Goal: Task Accomplishment & Management: Manage account settings

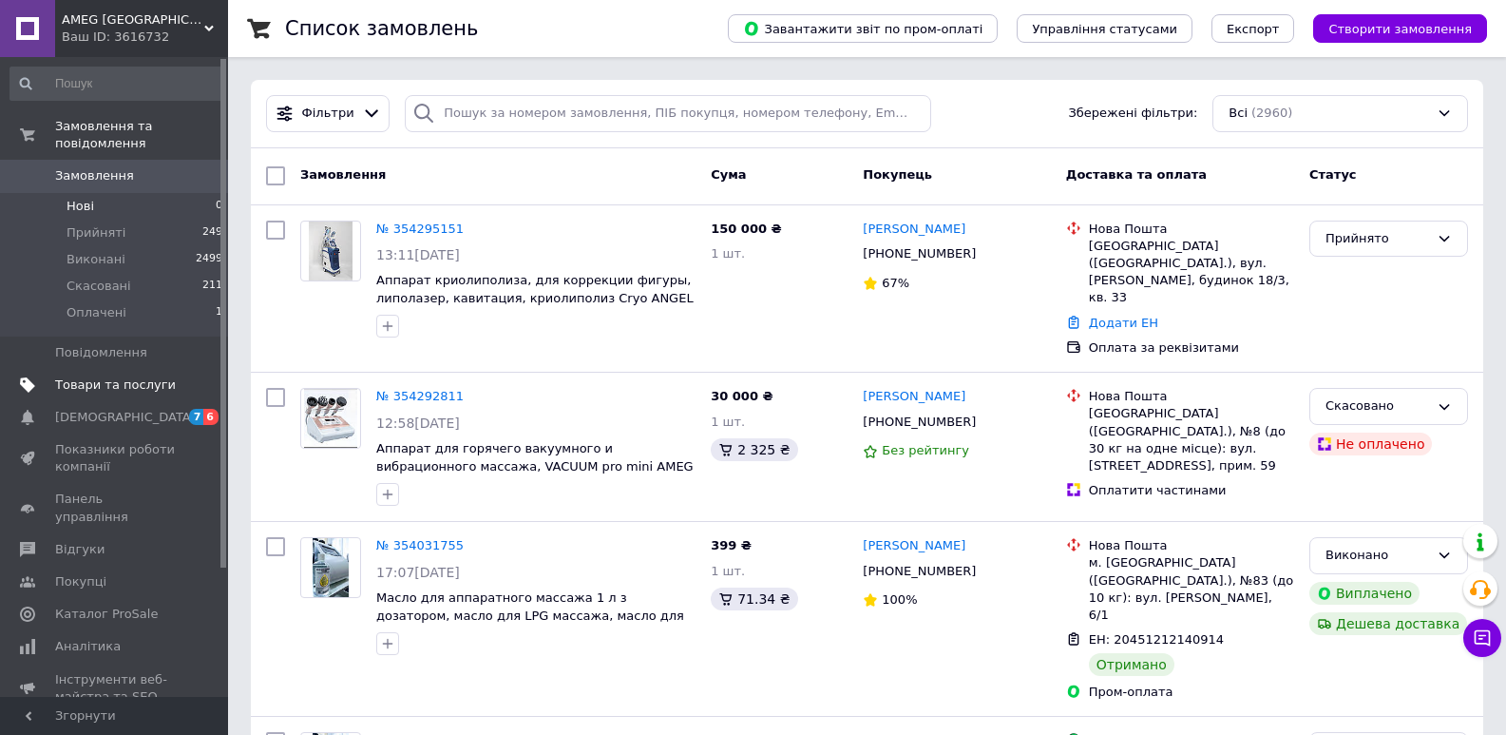
click at [133, 376] on span "Товари та послуги" at bounding box center [115, 384] width 121 height 17
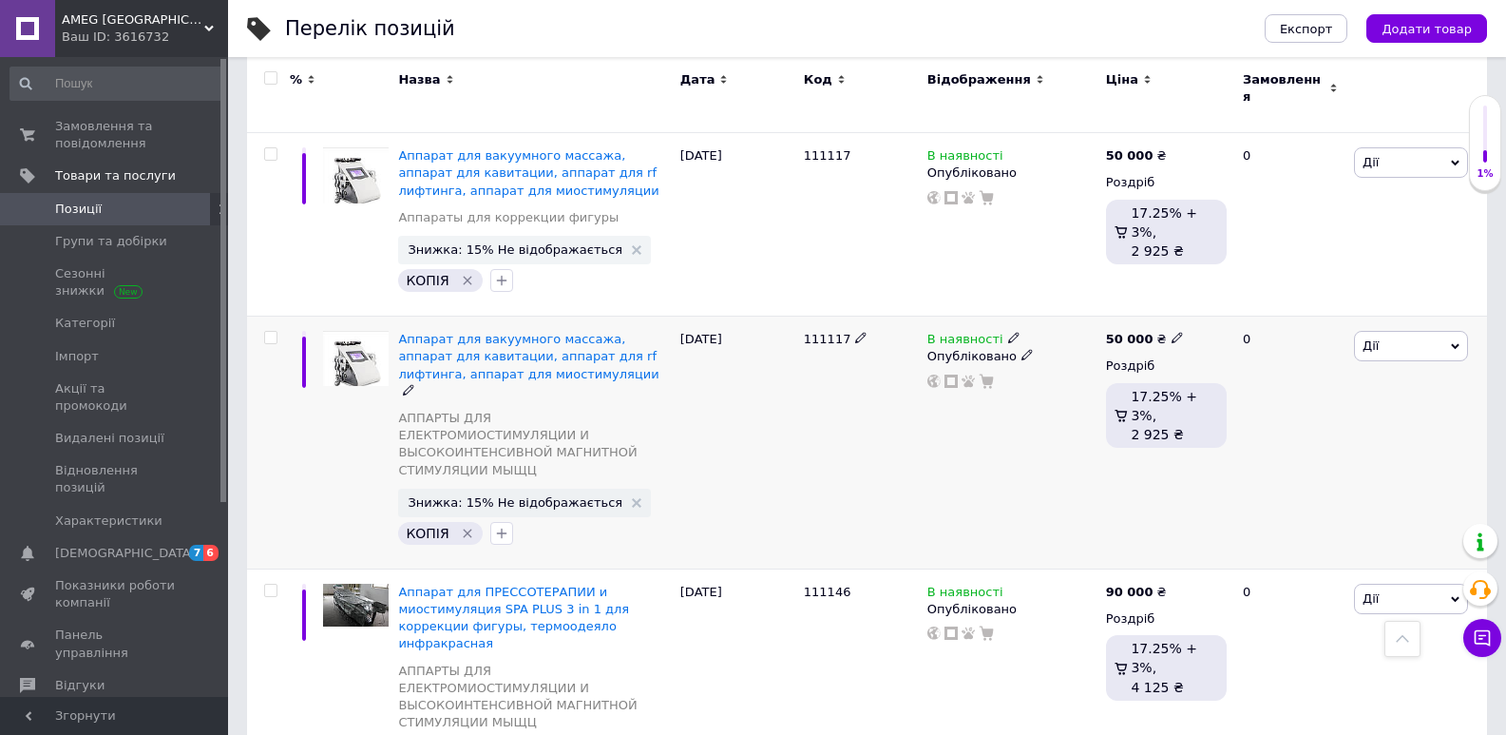
scroll to position [475, 0]
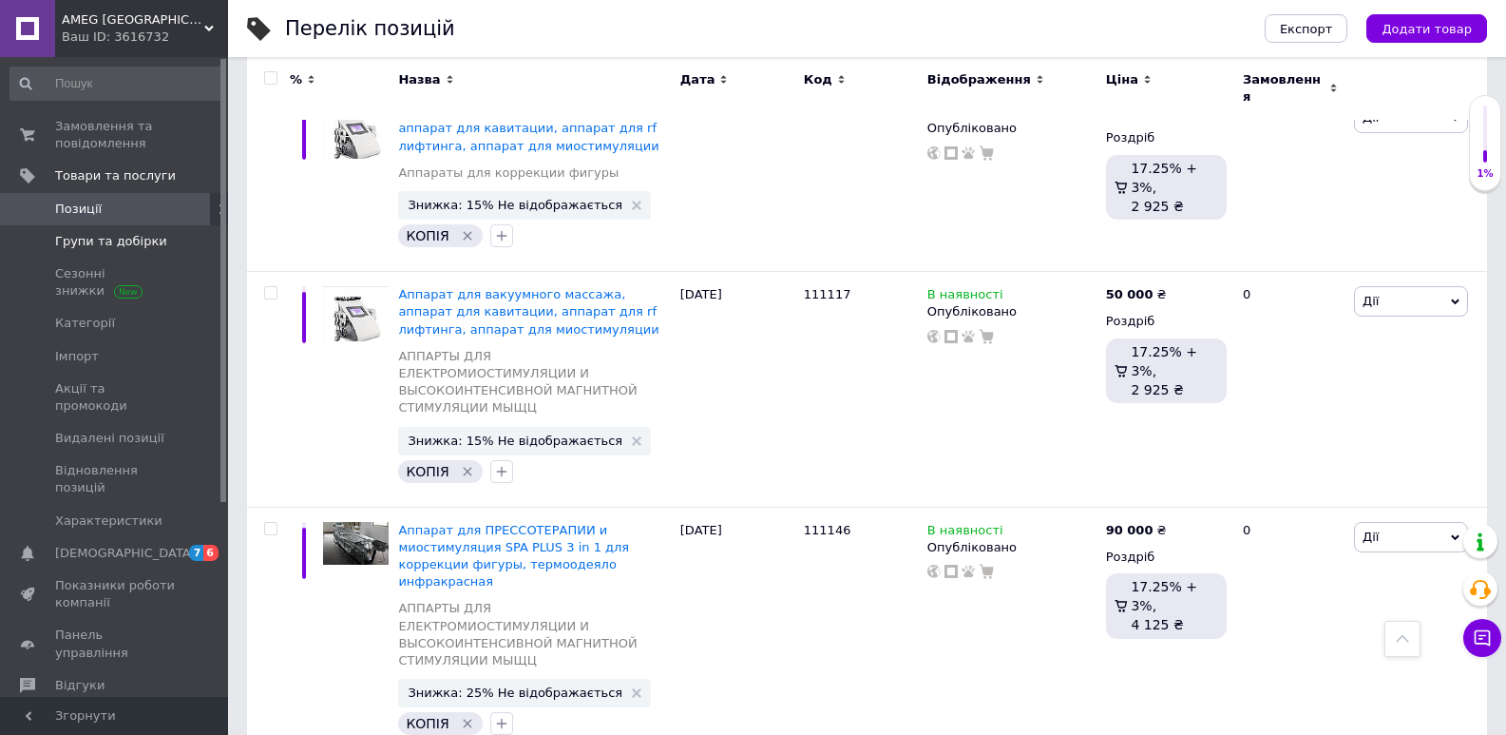
click at [179, 246] on span at bounding box center [202, 241] width 52 height 17
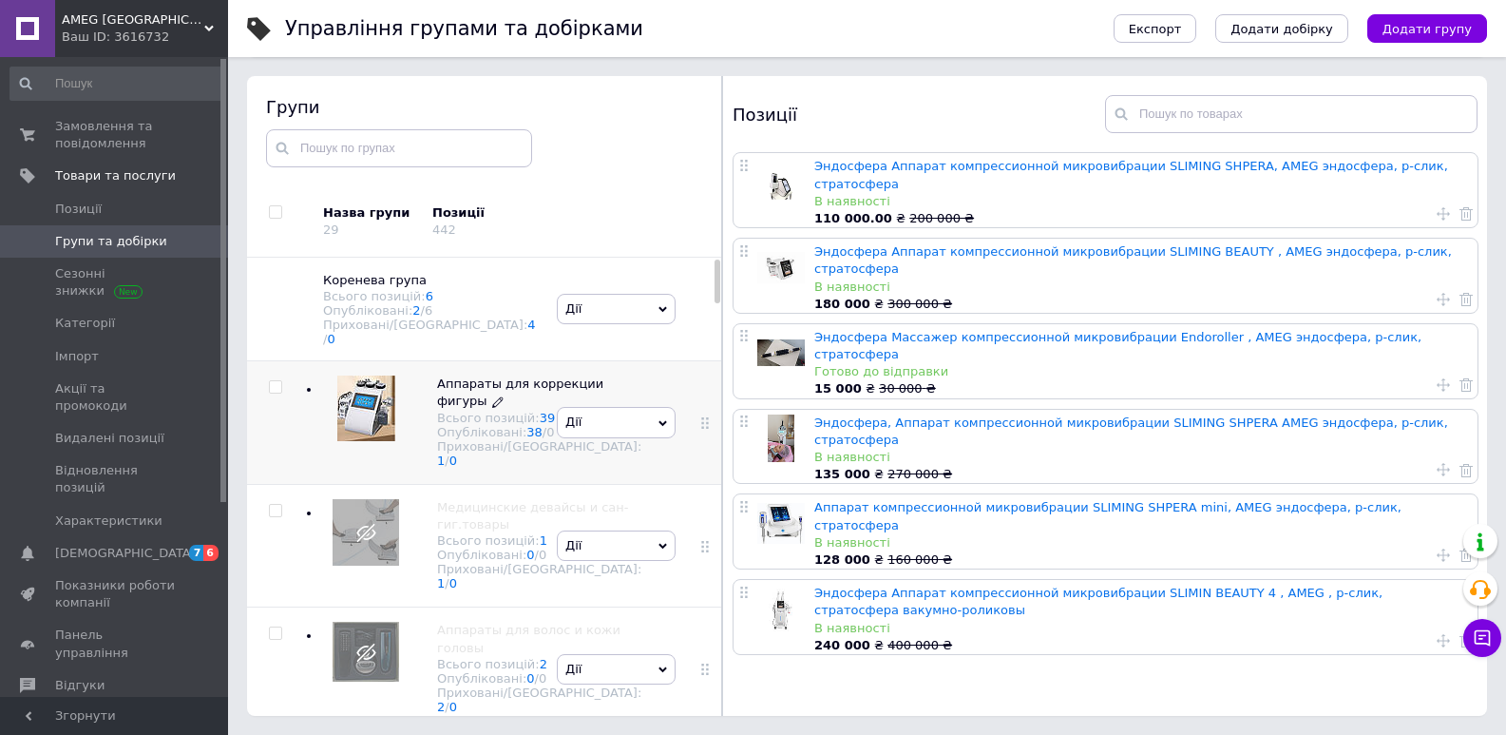
click at [464, 389] on span "Аппараты для коррекции фигуры" at bounding box center [520, 391] width 166 height 31
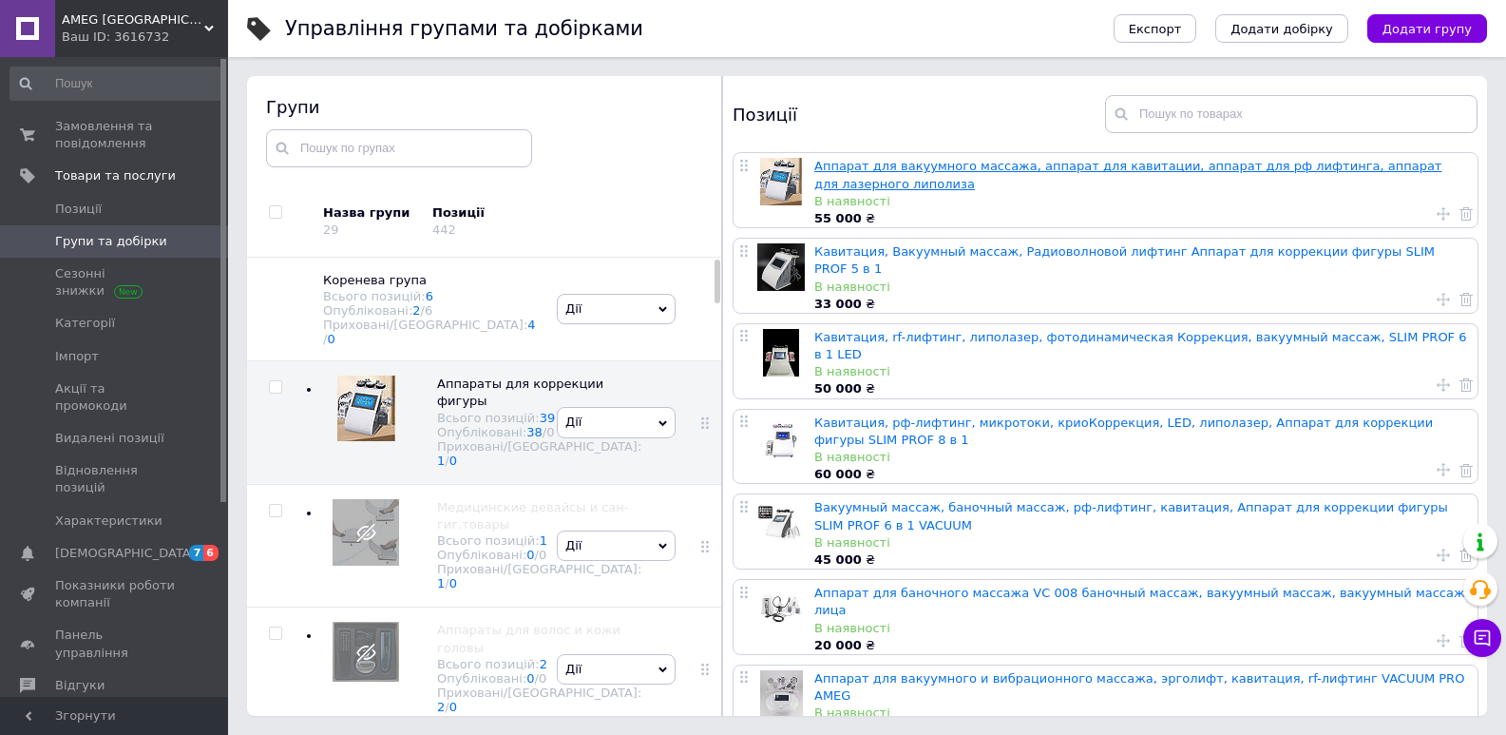
click at [894, 165] on link "Аппарат для вакуумного массажа, аппарат для кавитации, аппарат для рф лифтинга,…" at bounding box center [1127, 174] width 627 height 31
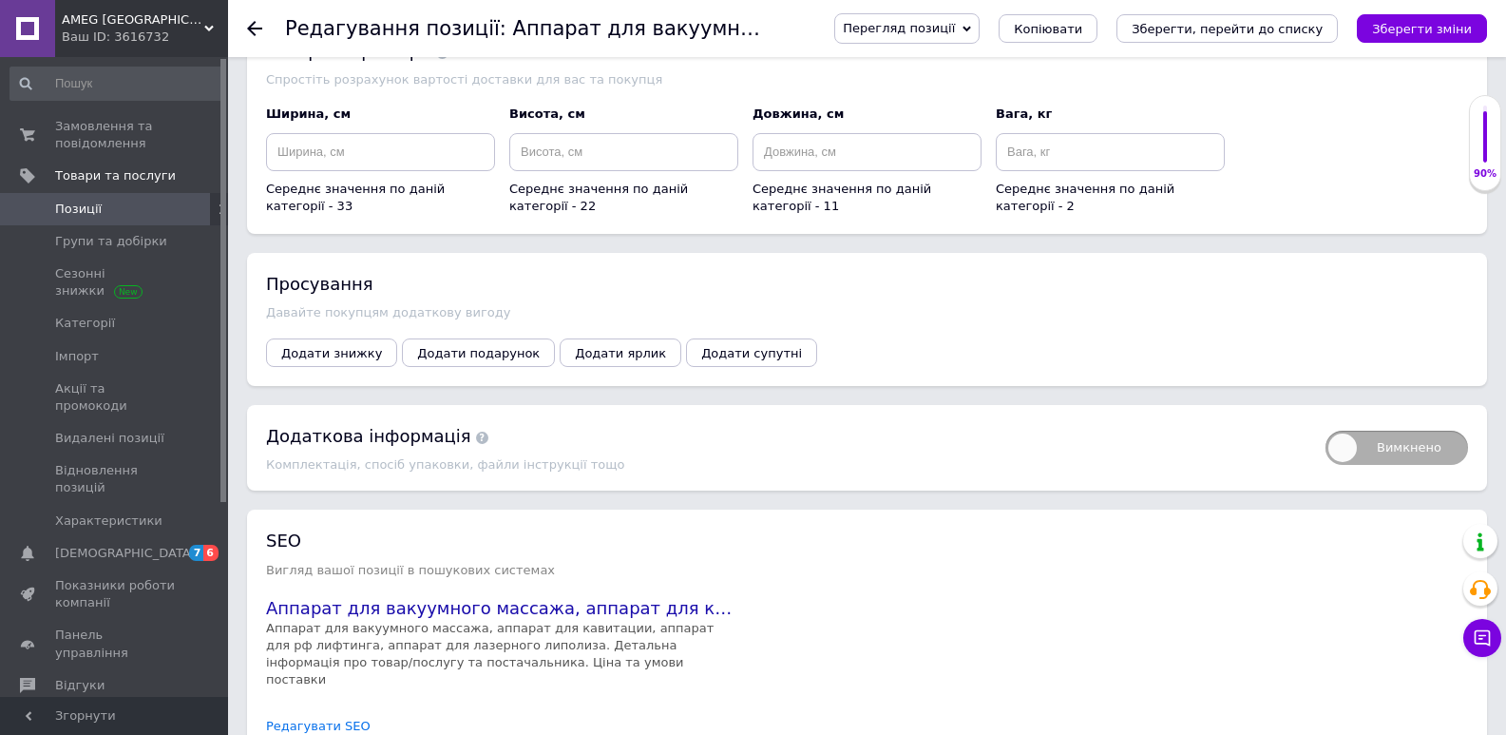
scroll to position [2186, 0]
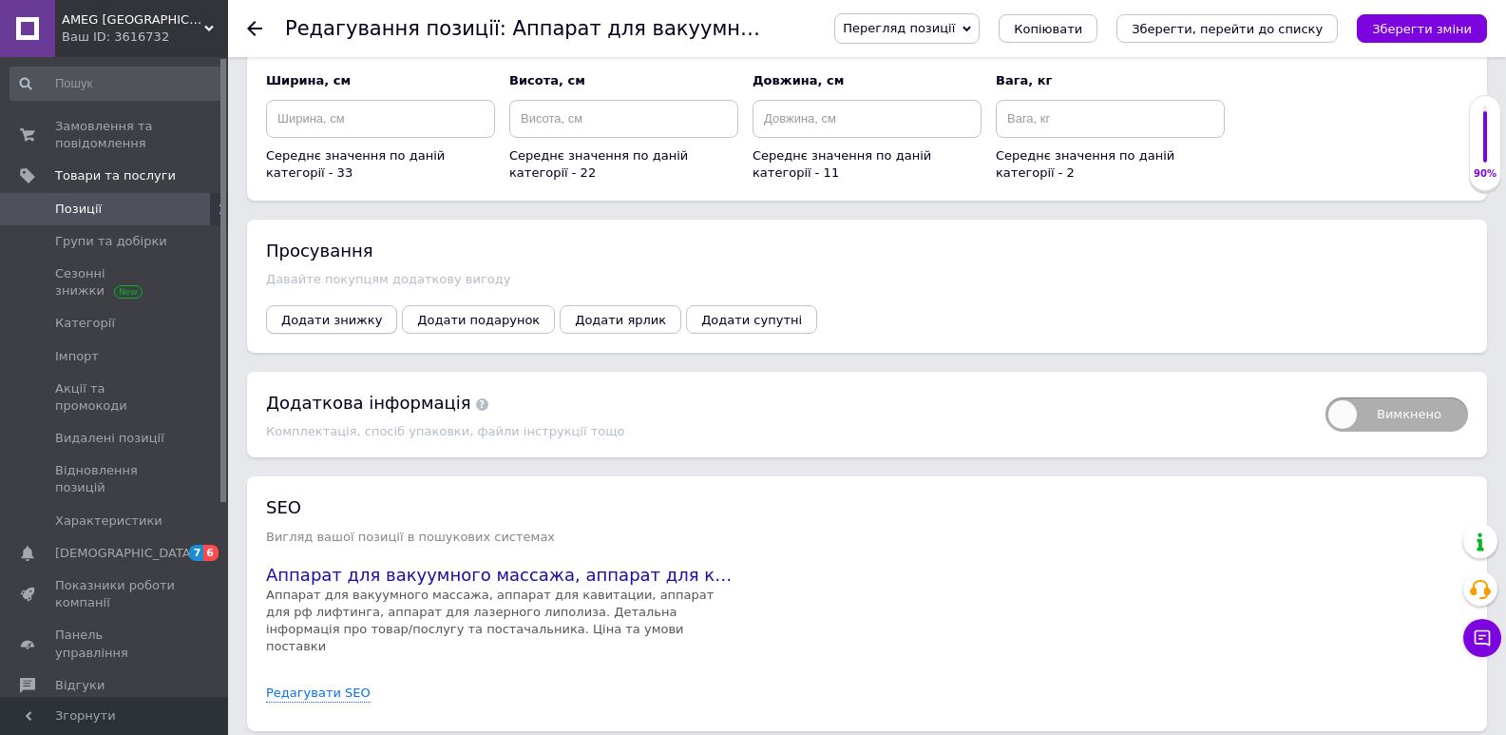
click at [340, 326] on span "Додати знижку" at bounding box center [331, 320] width 101 height 14
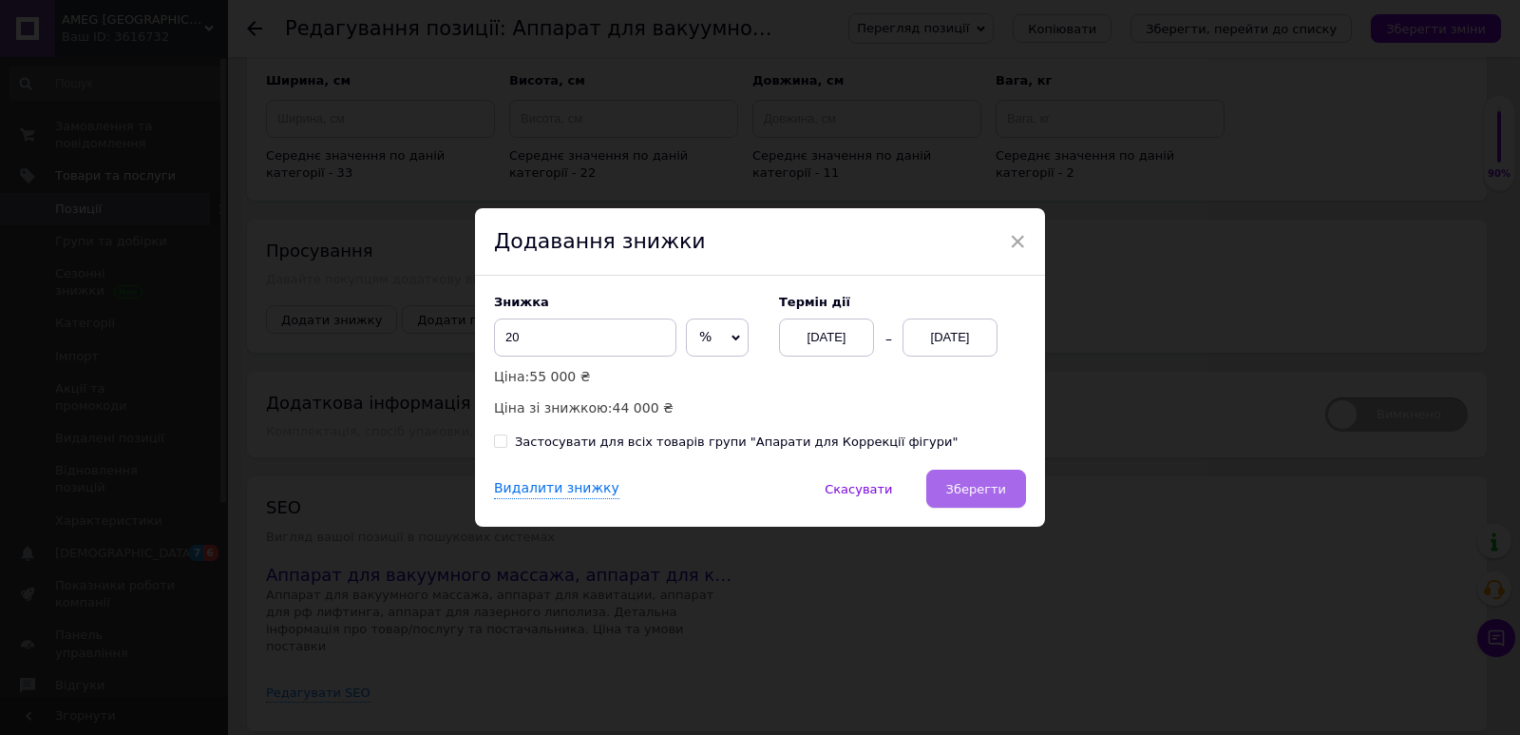
click at [998, 494] on span "Зберегти" at bounding box center [976, 489] width 60 height 14
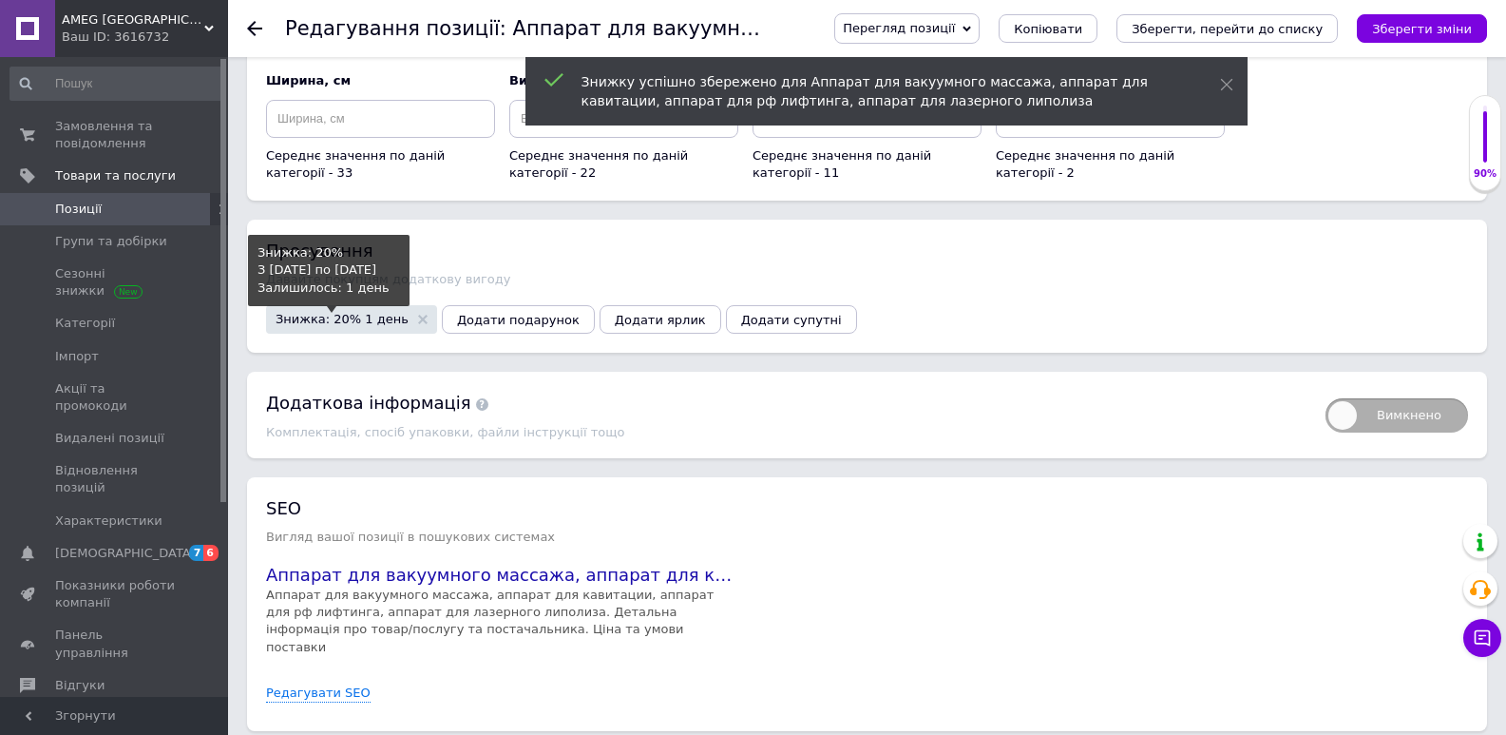
click at [351, 325] on span "Знижка: 20% 1 день" at bounding box center [342, 319] width 133 height 12
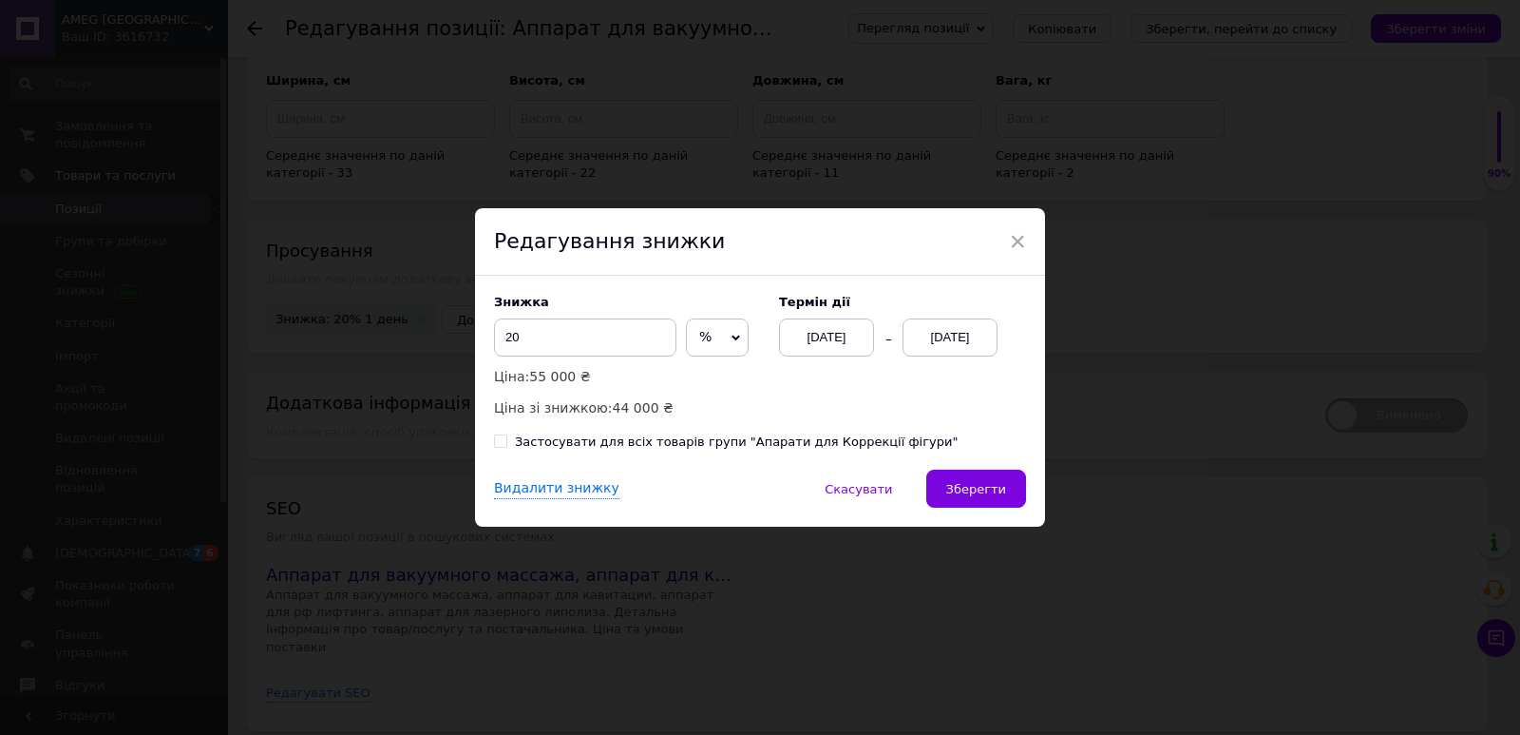
click at [963, 343] on div "[DATE]" at bounding box center [950, 337] width 95 height 38
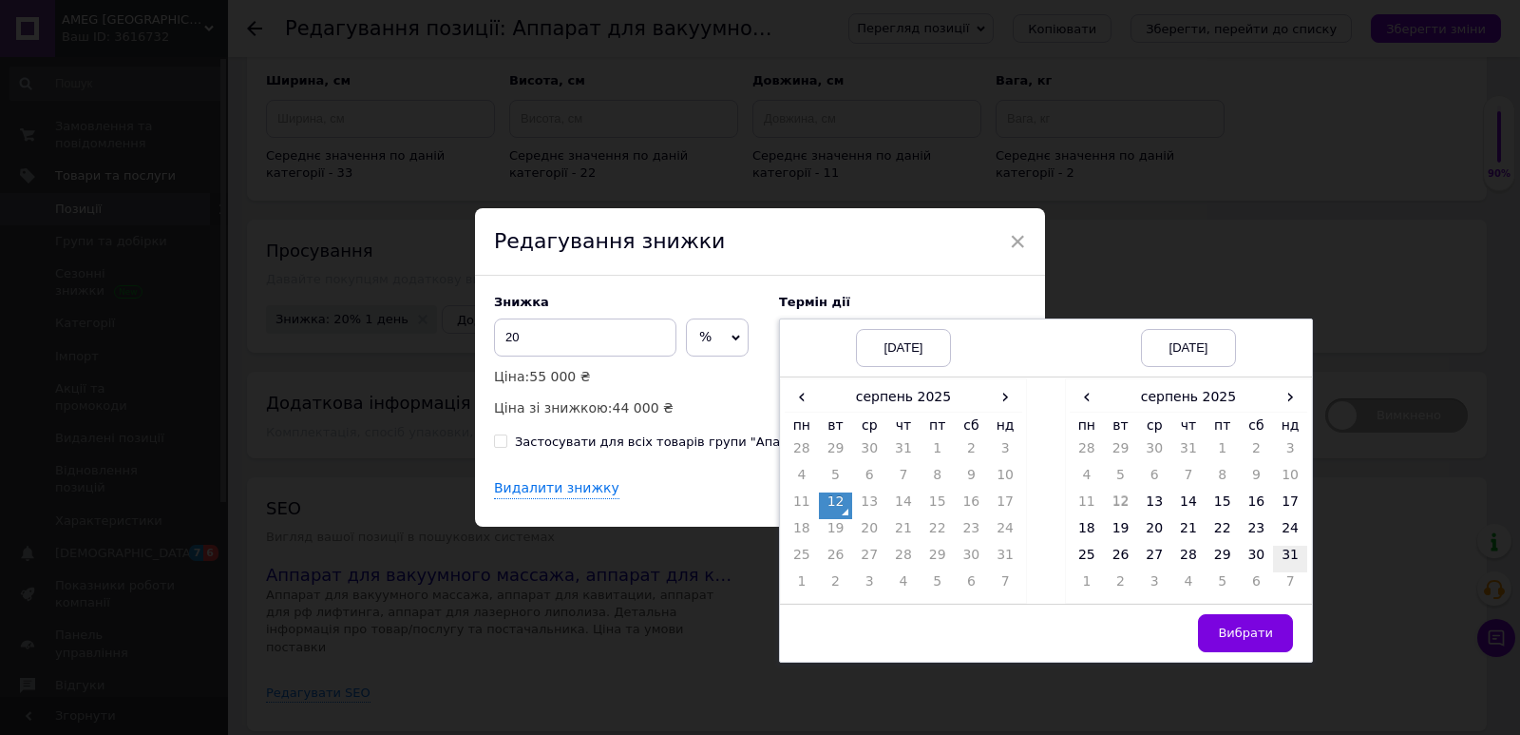
click at [1295, 560] on td "31" at bounding box center [1290, 558] width 34 height 27
click at [1241, 633] on span "Вибрати" at bounding box center [1245, 632] width 55 height 14
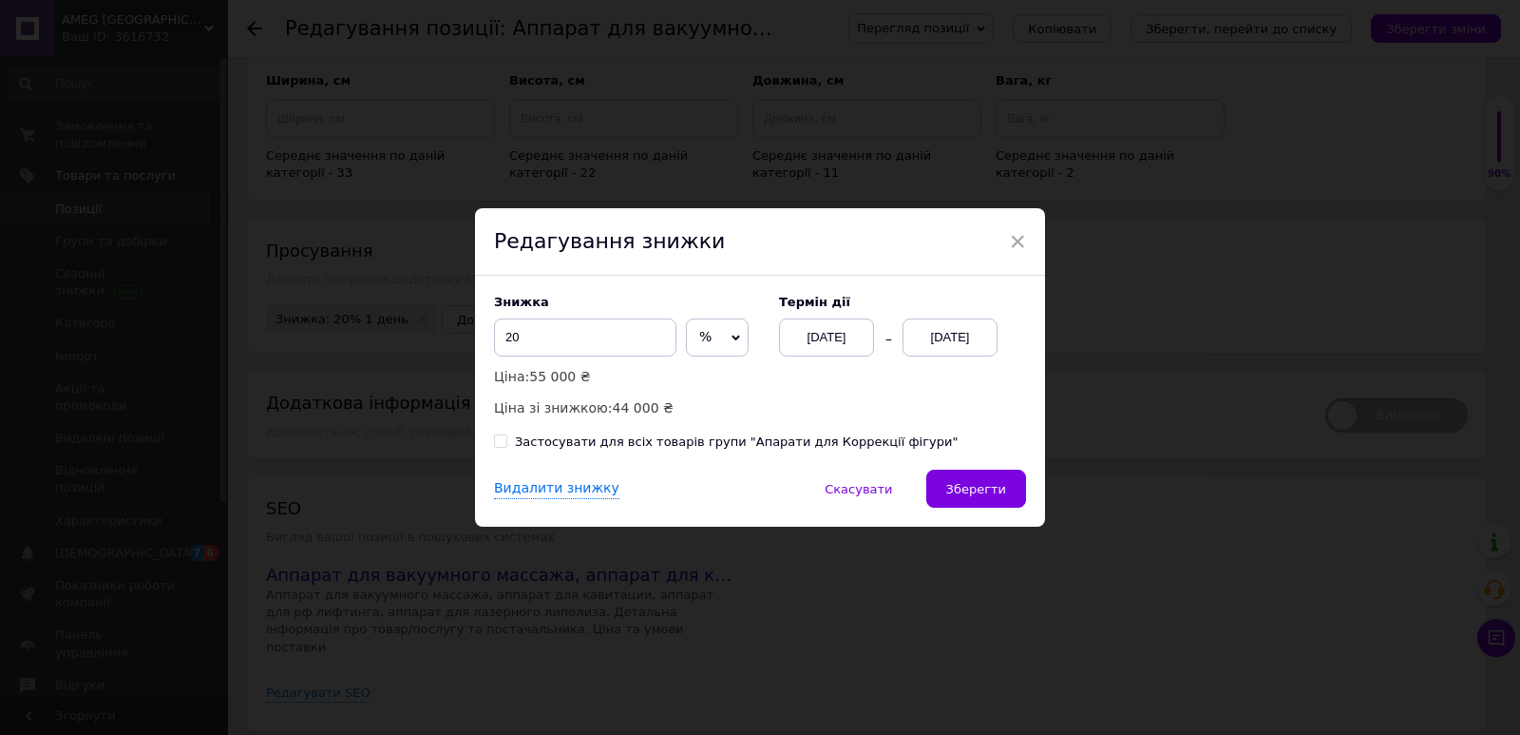
click at [980, 480] on button "Зберегти" at bounding box center [977, 488] width 100 height 38
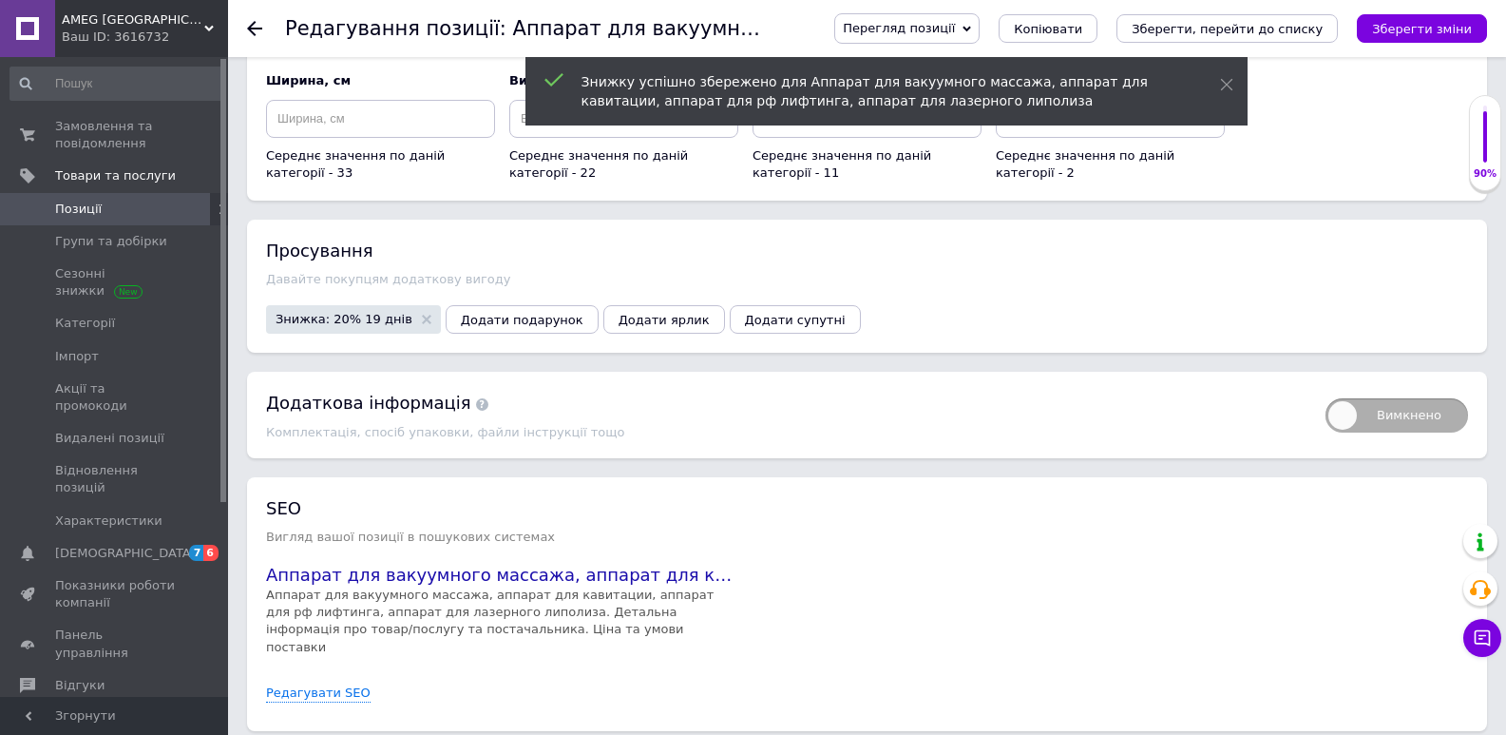
click at [257, 31] on icon at bounding box center [254, 28] width 15 height 15
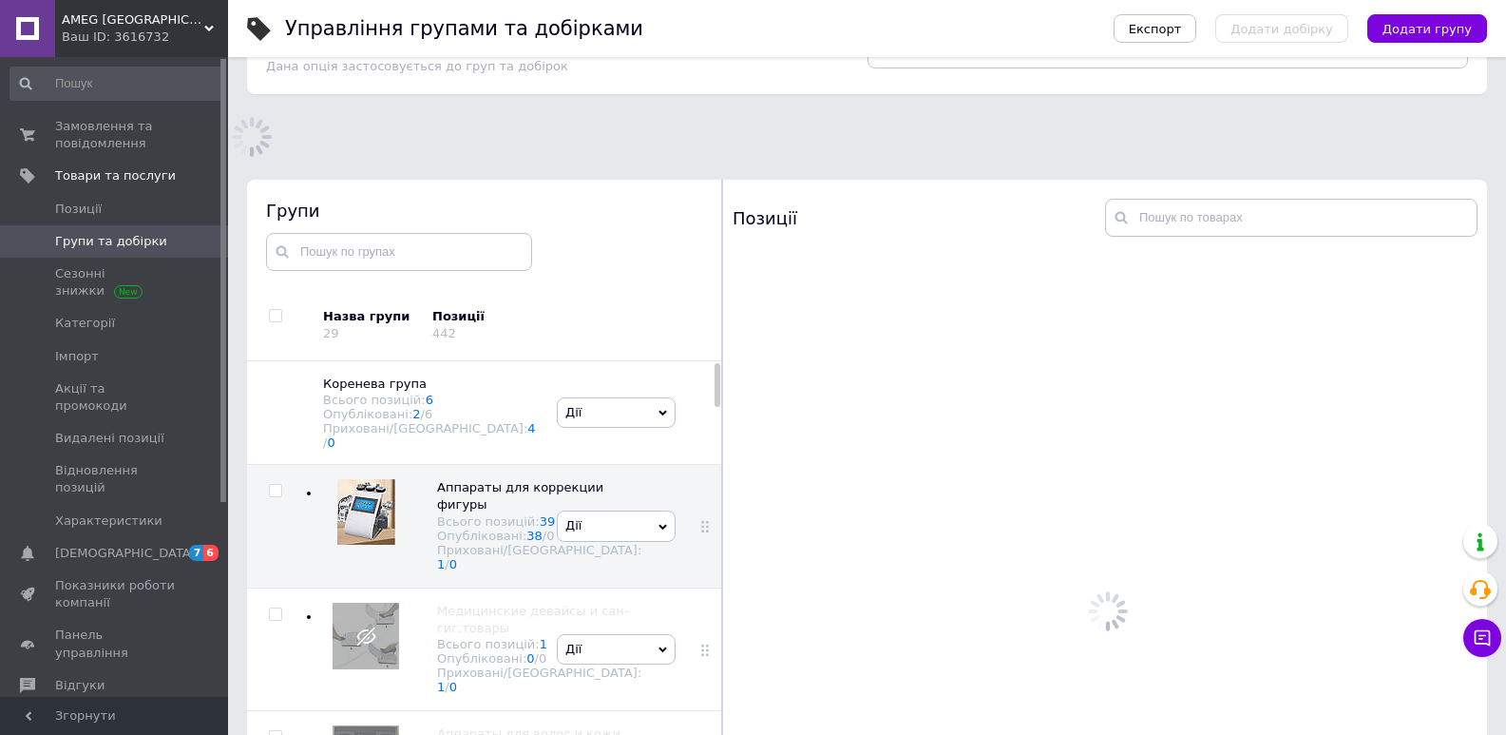
scroll to position [107, 0]
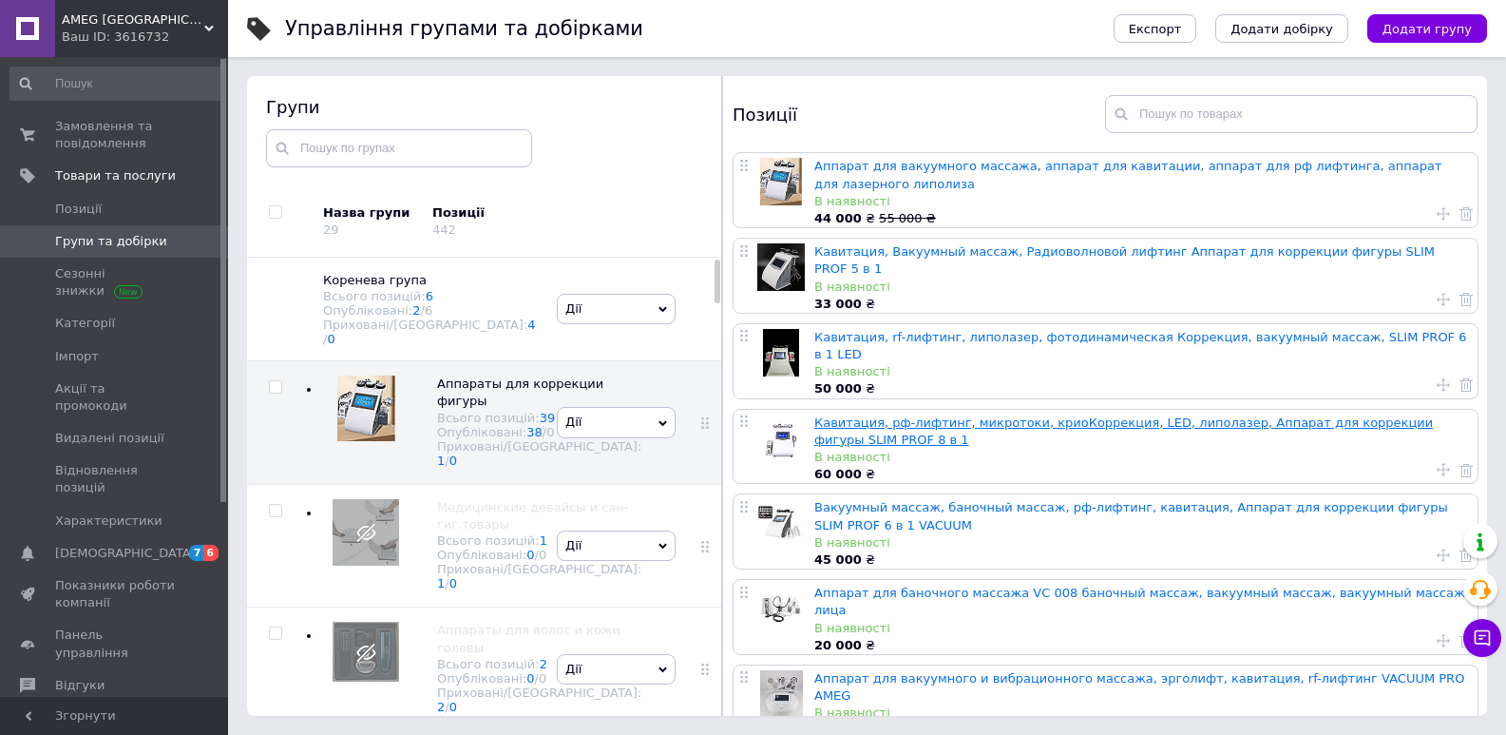
click at [847, 415] on link "Кавитация, рф-лифтинг, микротоки, криоКоррекция, LED, липолазер, Аппарат для ко…" at bounding box center [1123, 430] width 619 height 31
